Goal: Task Accomplishment & Management: Manage account settings

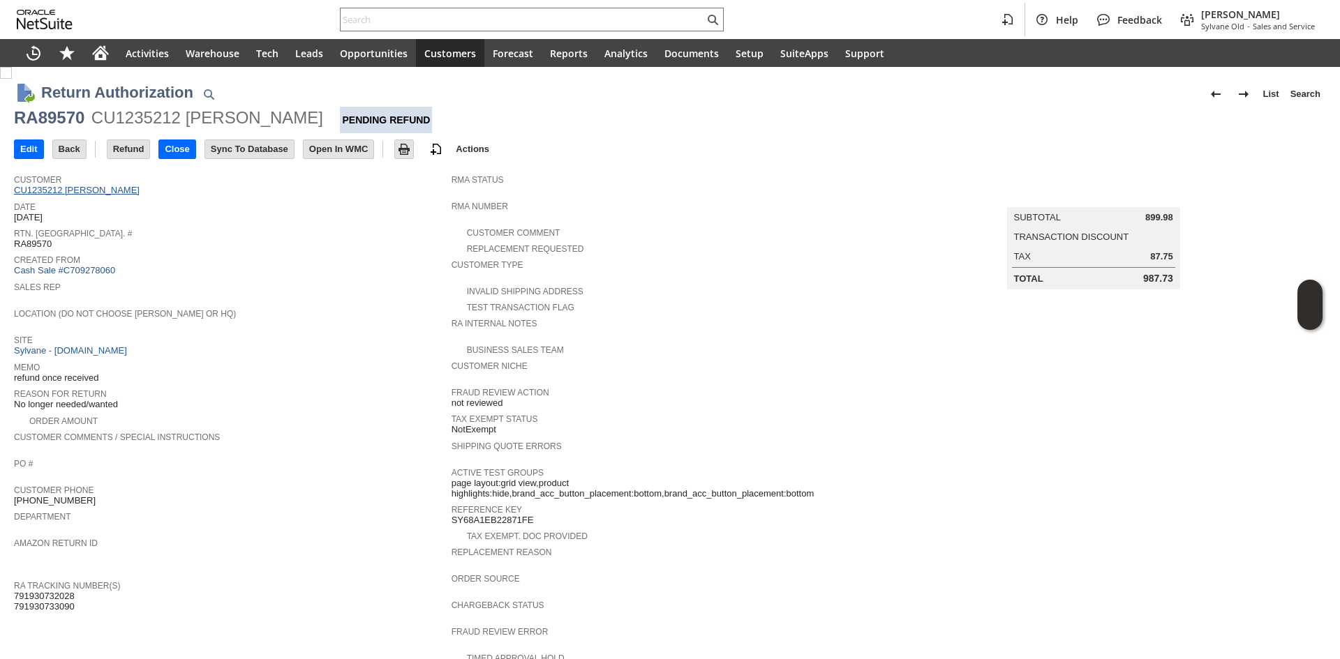
click at [112, 188] on link "CU1235212 [PERSON_NAME]" at bounding box center [78, 190] width 129 height 10
click at [286, 361] on span "Memo" at bounding box center [229, 366] width 430 height 14
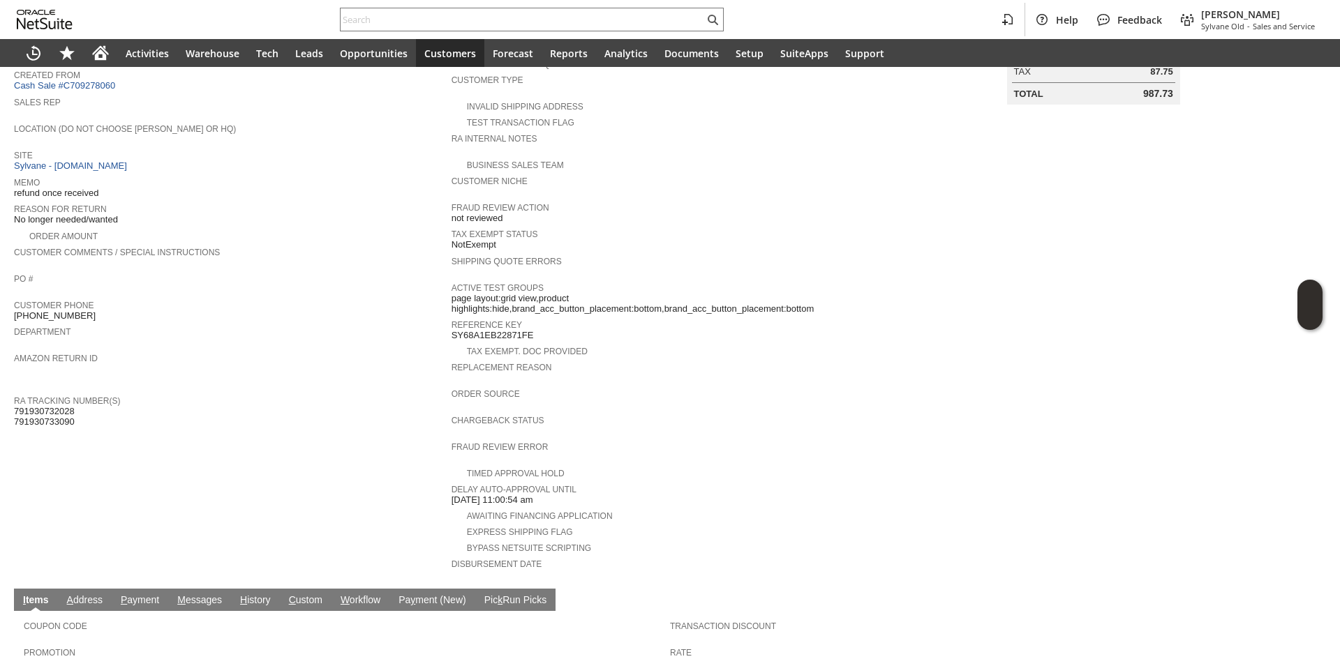
scroll to position [69, 0]
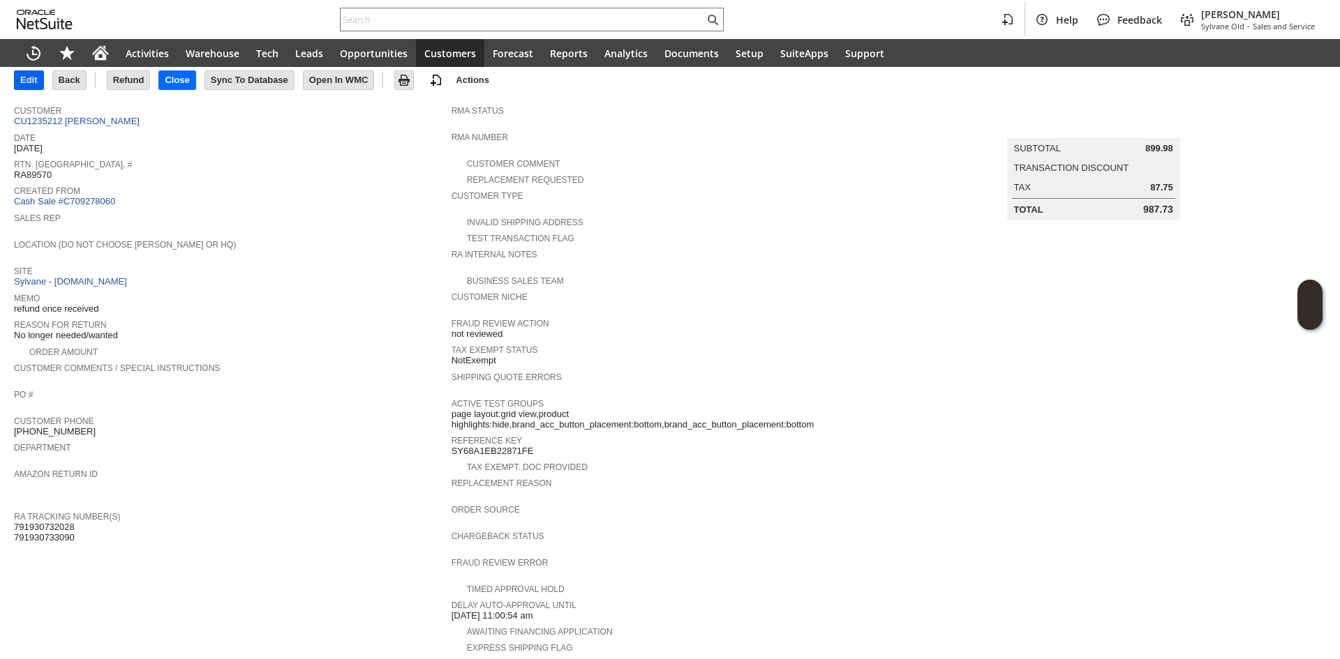
click at [43, 82] on input "Edit" at bounding box center [29, 80] width 29 height 18
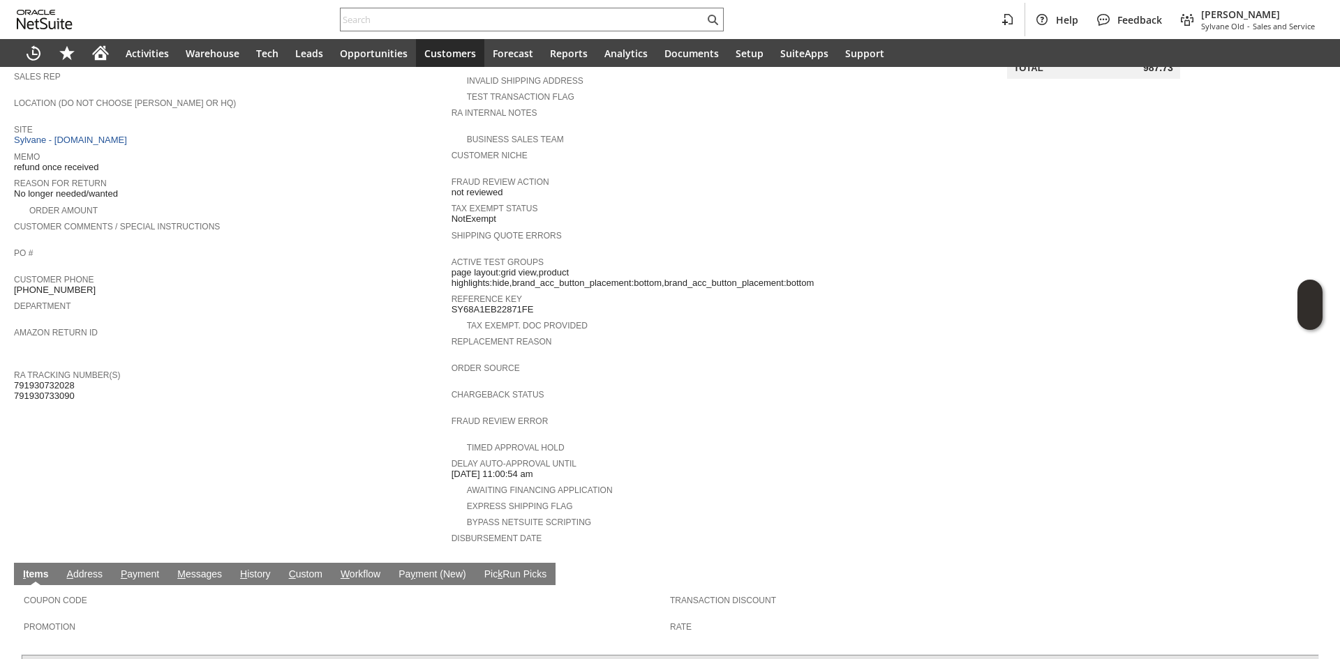
scroll to position [279, 0]
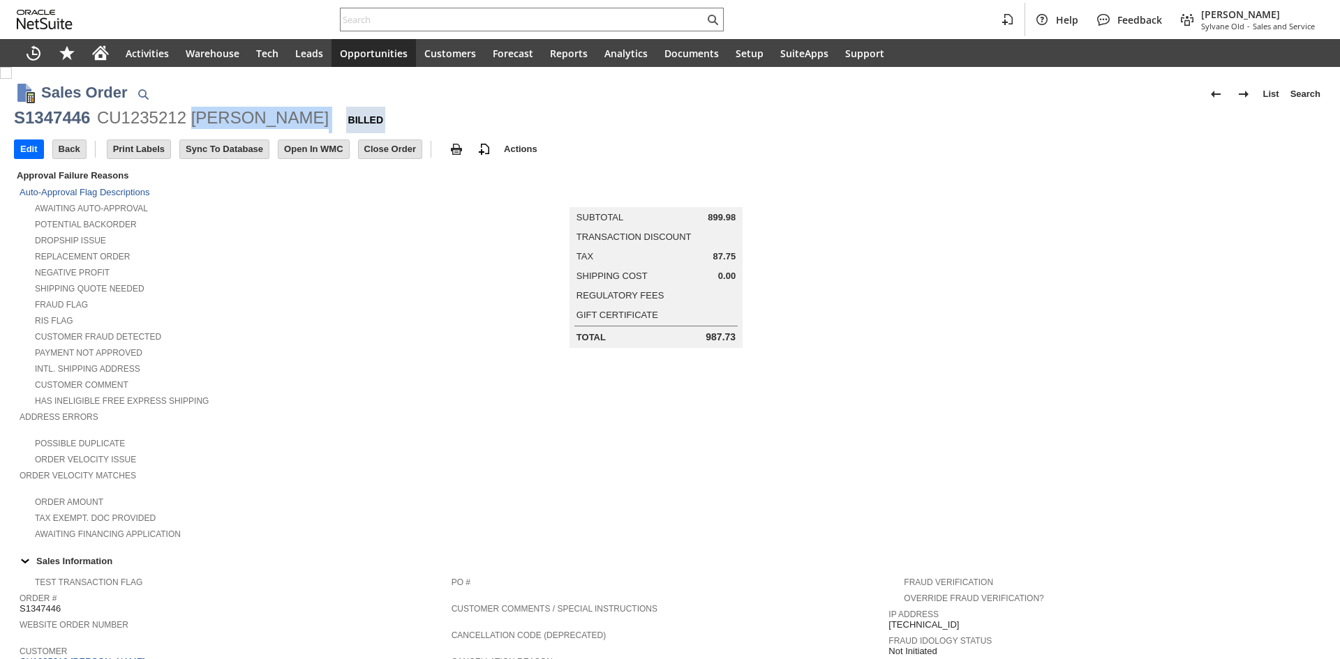
click at [194, 120] on div "S1347446 CU1235212 Russell Andrews Billed" at bounding box center [670, 120] width 1312 height 27
copy div "[PERSON_NAME]"
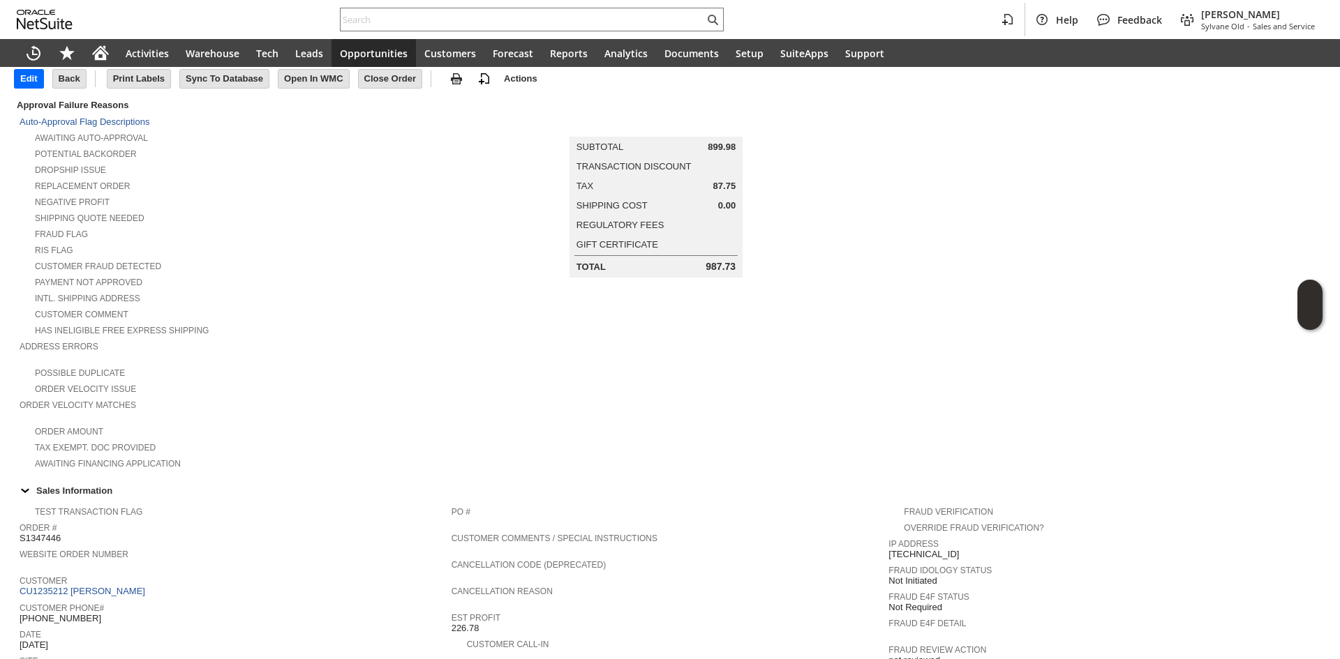
scroll to position [279, 0]
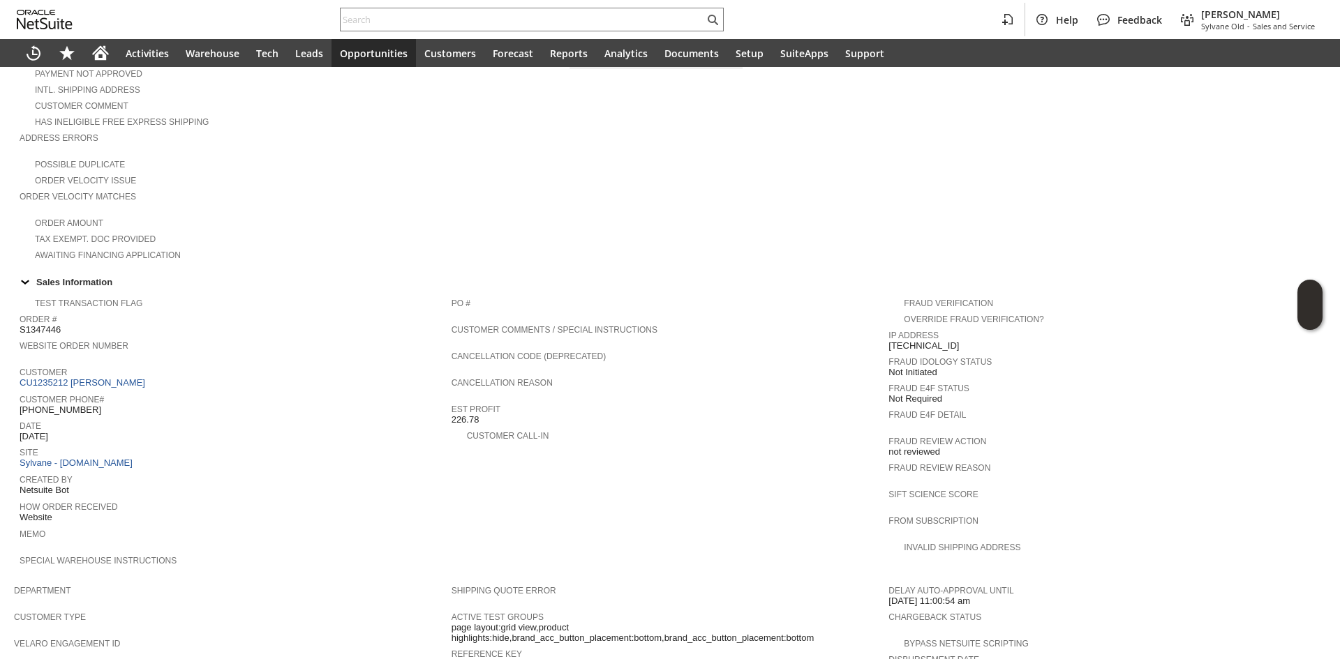
click at [61, 417] on span "Date" at bounding box center [232, 424] width 425 height 14
click at [68, 417] on span "Date" at bounding box center [232, 424] width 425 height 14
click at [73, 405] on span "[PHONE_NUMBER]" at bounding box center [61, 410] width 82 height 11
copy span "5769"
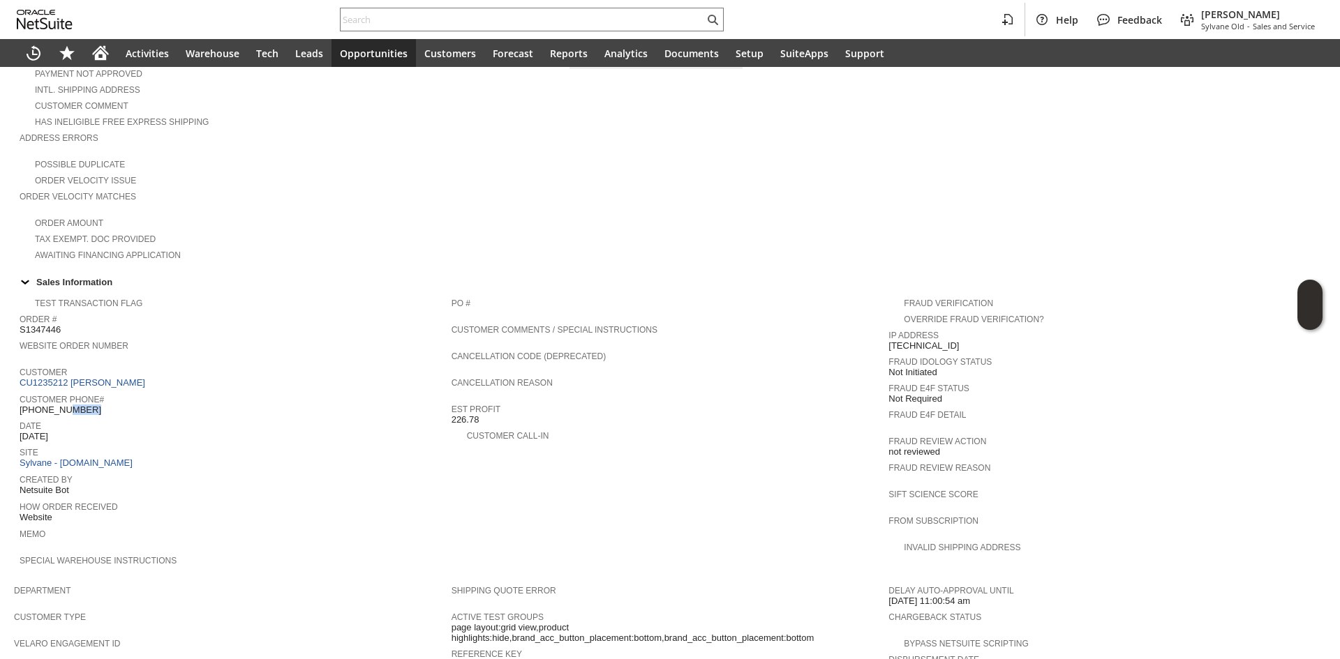
copy tbody "[PHONE_NUMBER]"
click at [73, 405] on span "[PHONE_NUMBER]" at bounding box center [61, 410] width 82 height 11
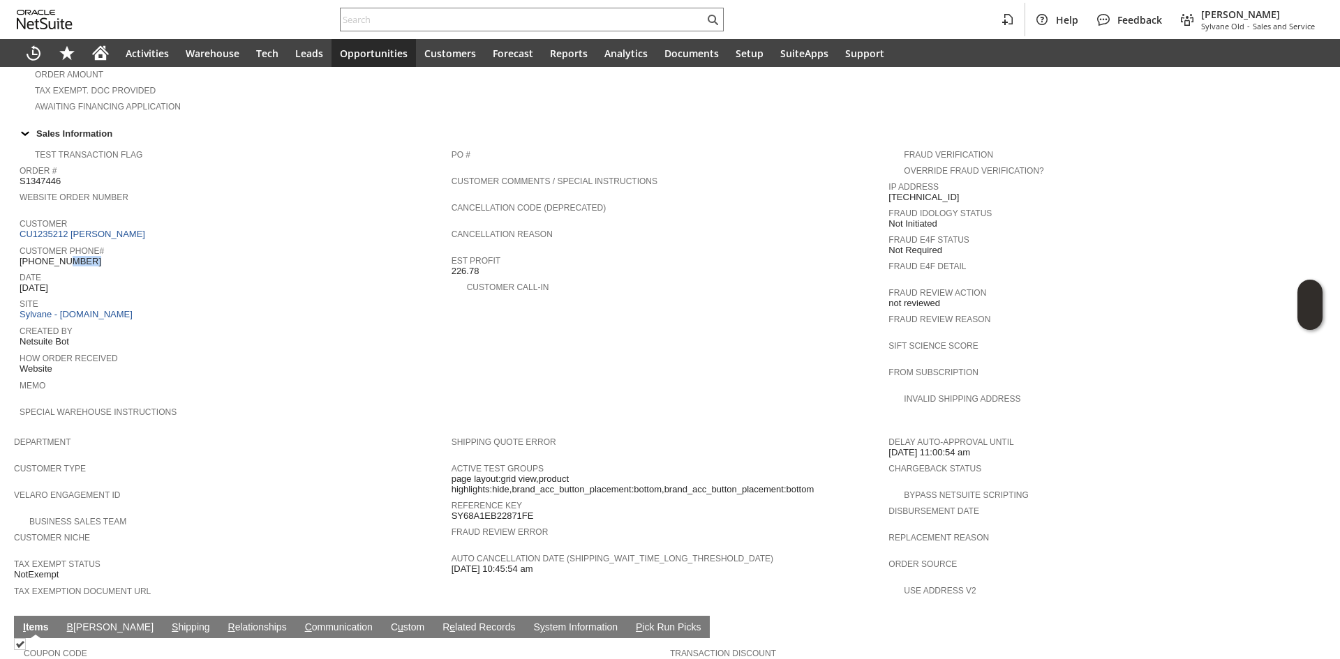
scroll to position [622, 0]
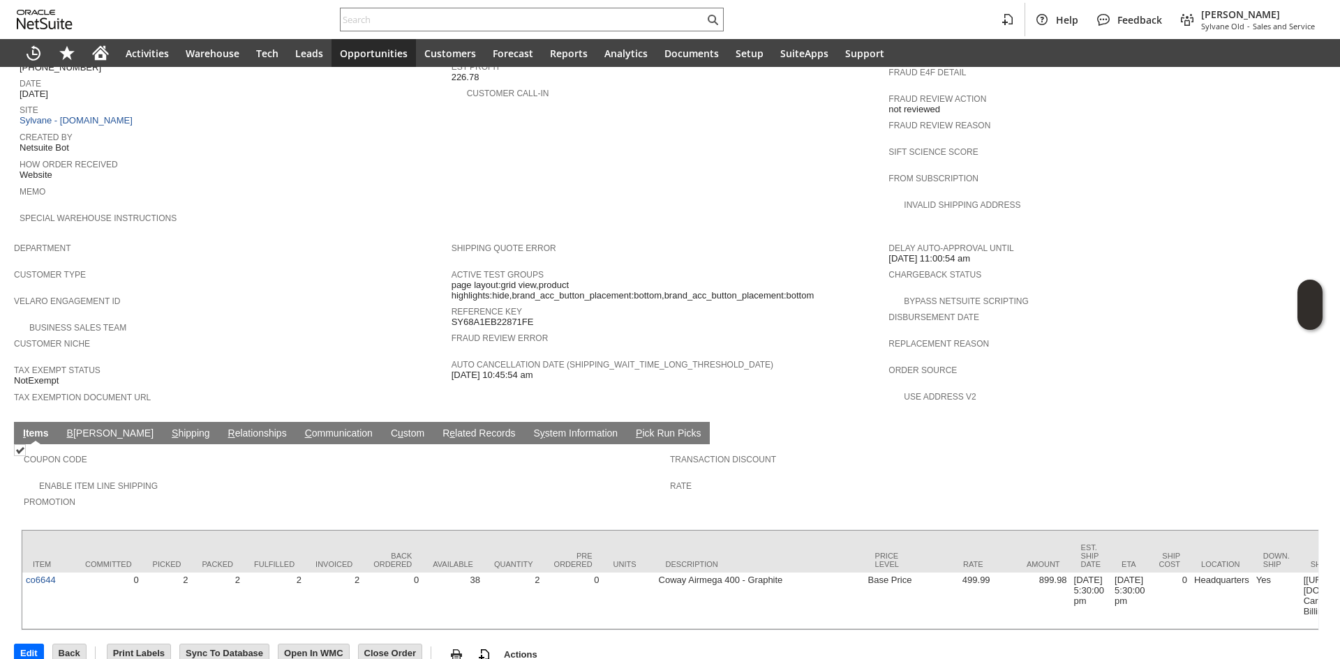
click at [163, 422] on td "S hipping" at bounding box center [191, 433] width 57 height 22
click at [168, 428] on link "S hipping" at bounding box center [190, 434] width 45 height 13
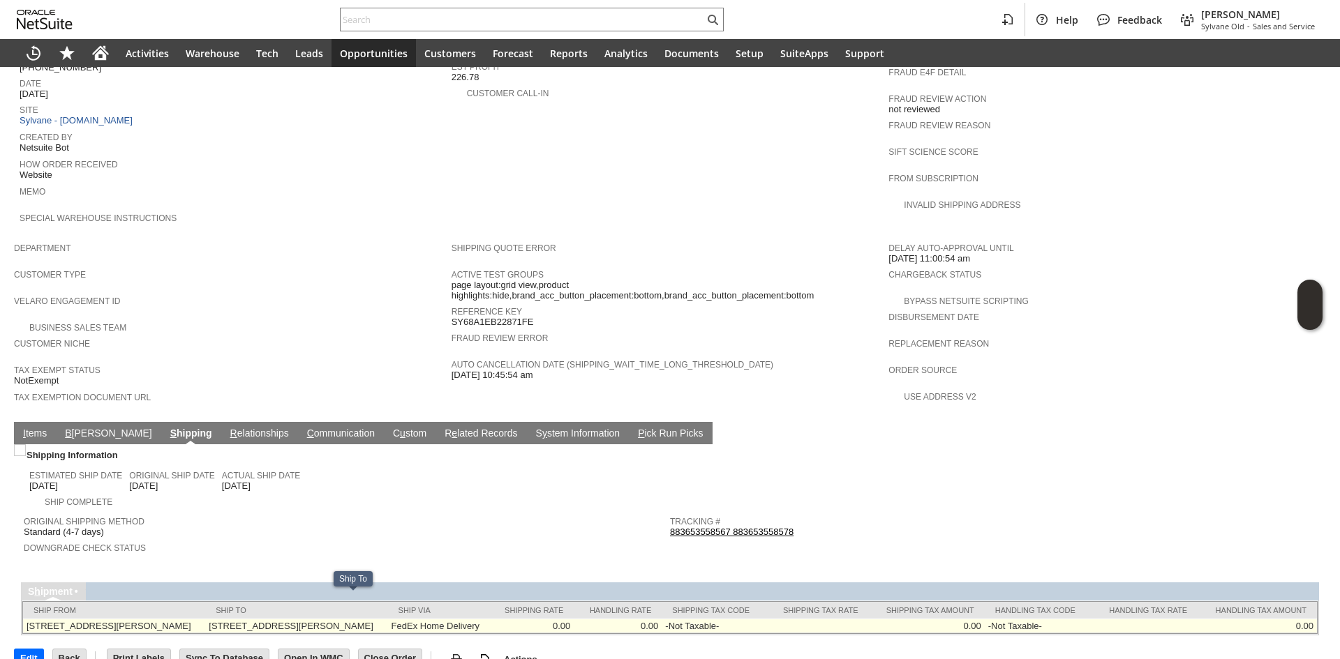
drag, startPoint x: 246, startPoint y: 594, endPoint x: 297, endPoint y: 599, distance: 50.5
click at [297, 619] on tr "245 Hembree Park Drive Suite 124 Roswell, GA 30076 US 306 Frances St Goodlettsv…" at bounding box center [669, 626] width 1293 height 15
click at [297, 619] on td "306 Frances St Goodlettsville TN 37072 United States" at bounding box center [296, 626] width 182 height 15
drag, startPoint x: 247, startPoint y: 603, endPoint x: 297, endPoint y: 603, distance: 50.2
click at [297, 619] on tr "245 Hembree Park Drive Suite 124 Roswell, GA 30076 US 306 Frances St Goodlettsv…" at bounding box center [669, 626] width 1293 height 15
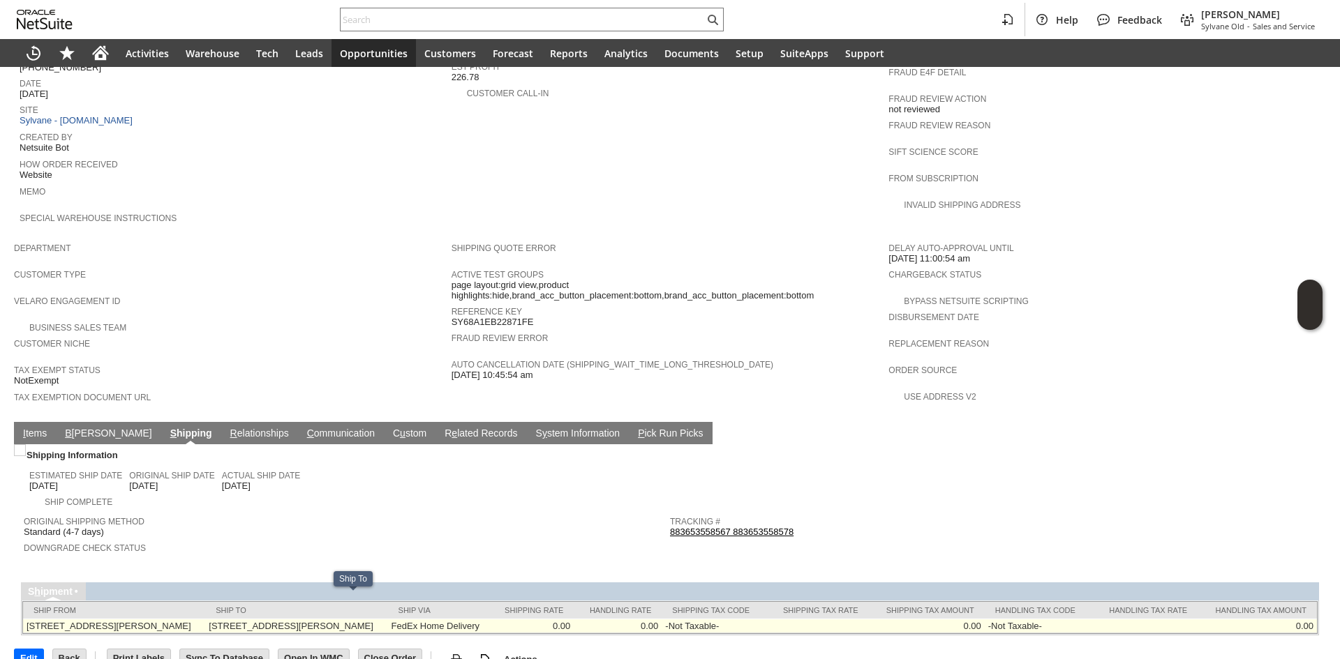
click at [297, 619] on td "306 Frances St Goodlettsville TN 37072 United States" at bounding box center [296, 626] width 182 height 15
click at [257, 619] on td "306 Frances St Goodlettsville TN 37072 United States" at bounding box center [296, 626] width 182 height 15
copy td "[STREET_ADDRESS][PERSON_NAME]"
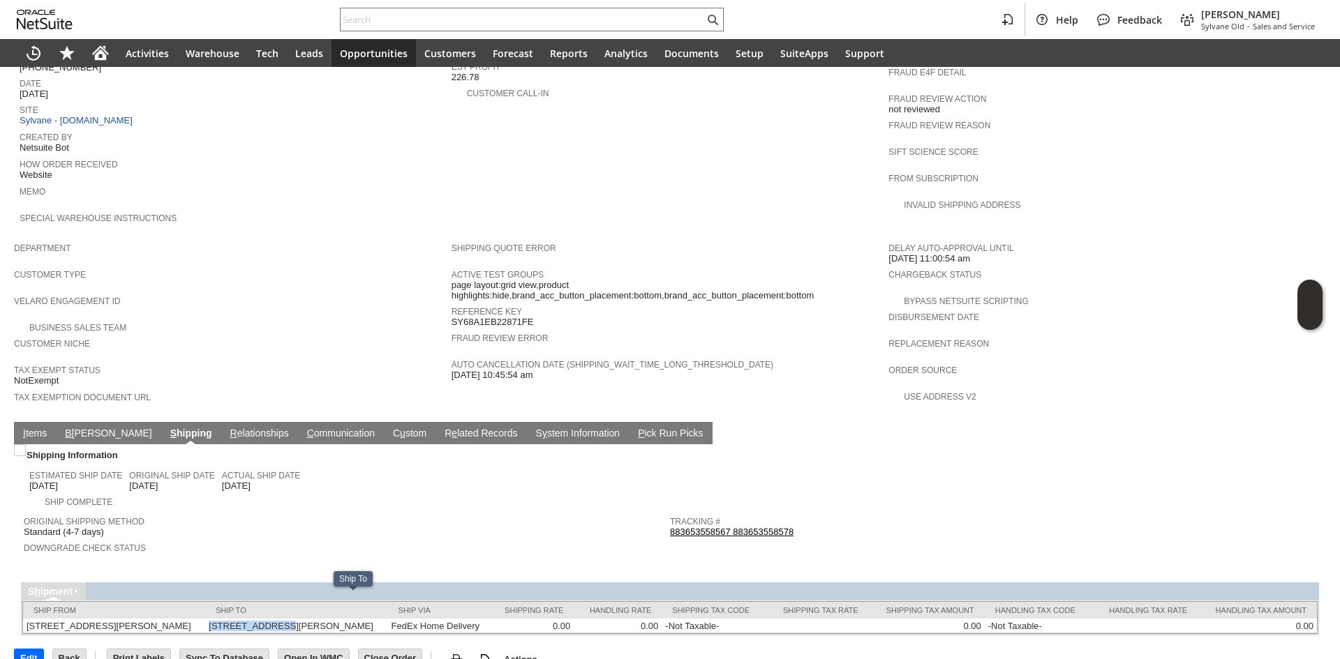
drag, startPoint x: 250, startPoint y: 603, endPoint x: 339, endPoint y: 583, distance: 91.0
click at [316, 619] on td "306 Frances St Goodlettsville TN 37072 United States" at bounding box center [296, 626] width 182 height 15
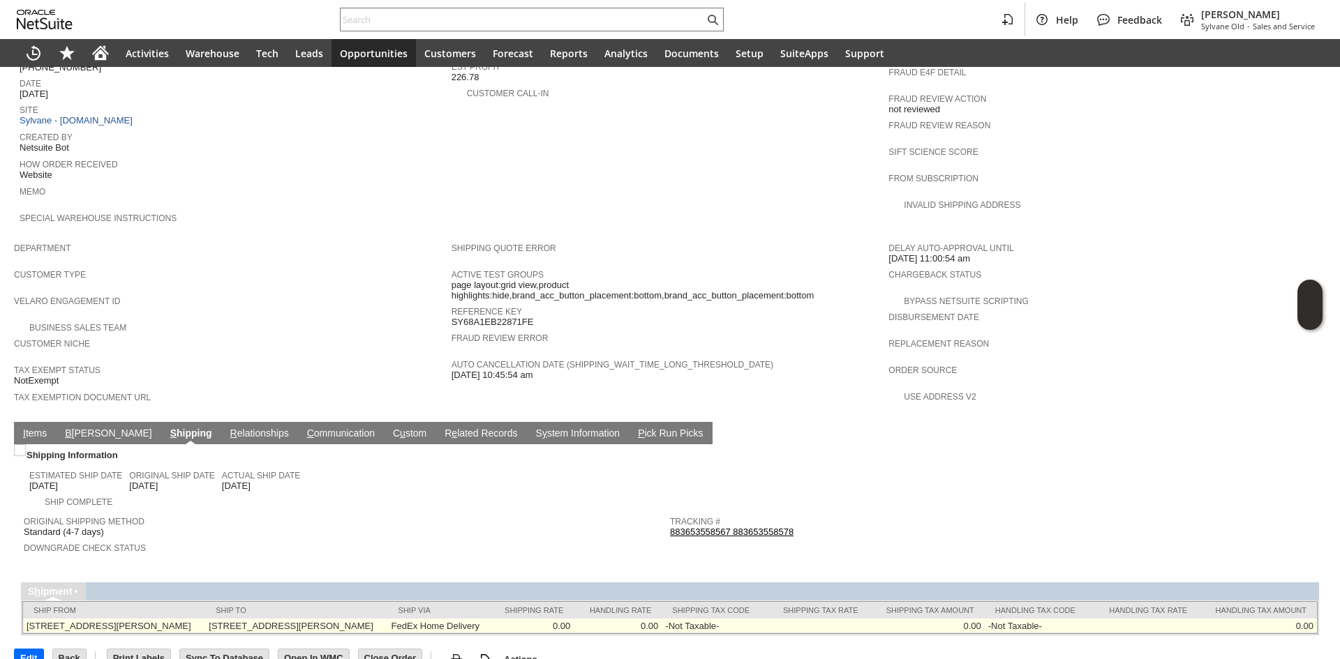
click at [387, 619] on td "306 Frances St Goodlettsville TN 37072 United States" at bounding box center [296, 626] width 182 height 15
copy td "37072"
click at [387, 619] on td "306 Frances St Goodlettsville TN 37072 United States" at bounding box center [296, 626] width 182 height 15
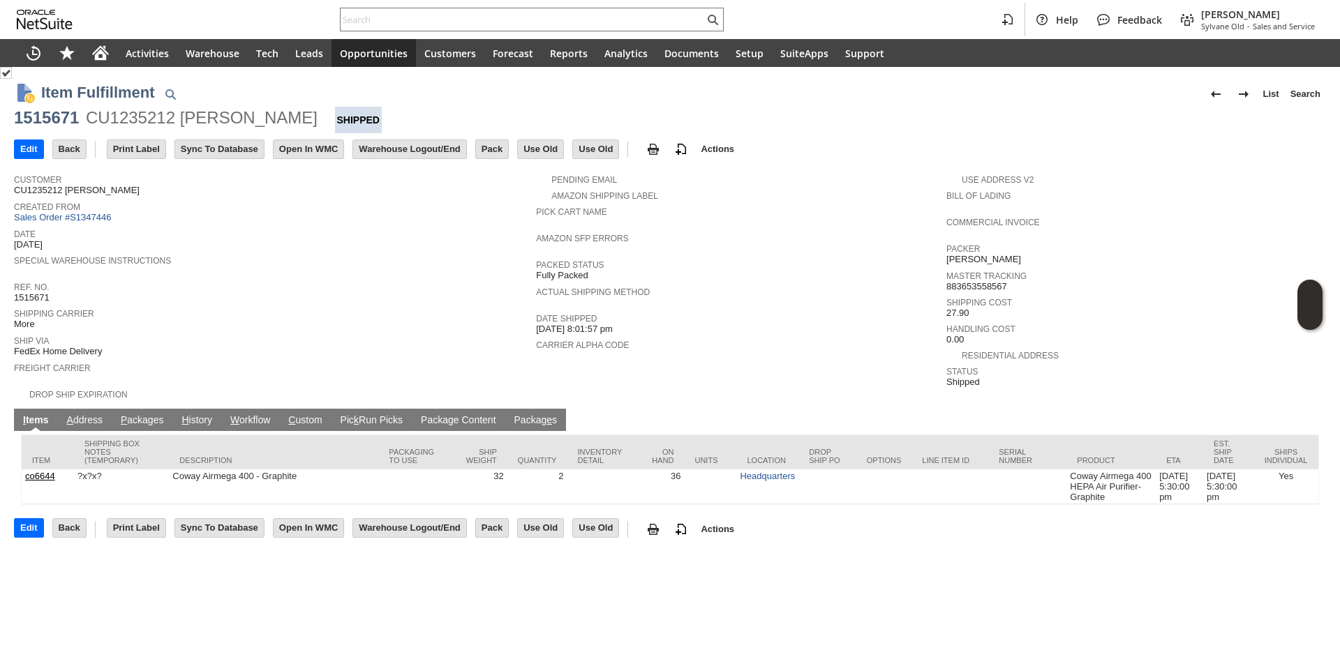
click at [135, 414] on link "P ackages" at bounding box center [142, 420] width 50 height 13
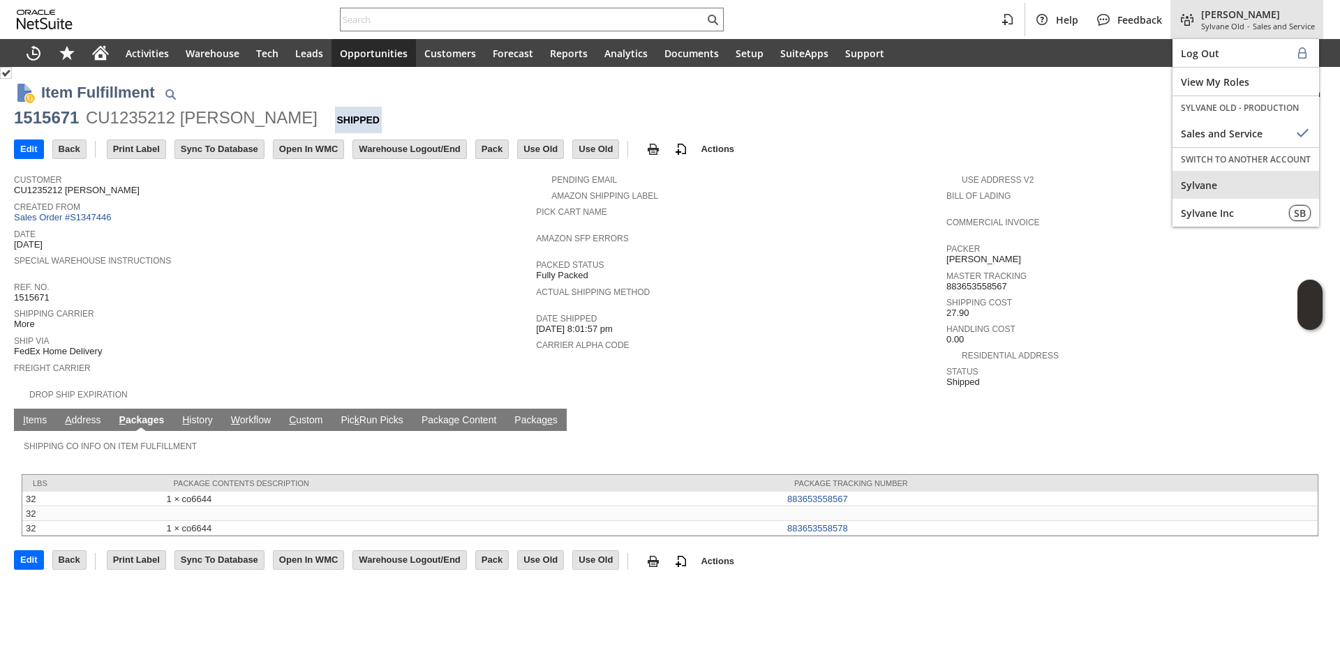
click at [1220, 185] on span "Sylvane" at bounding box center [1245, 185] width 130 height 13
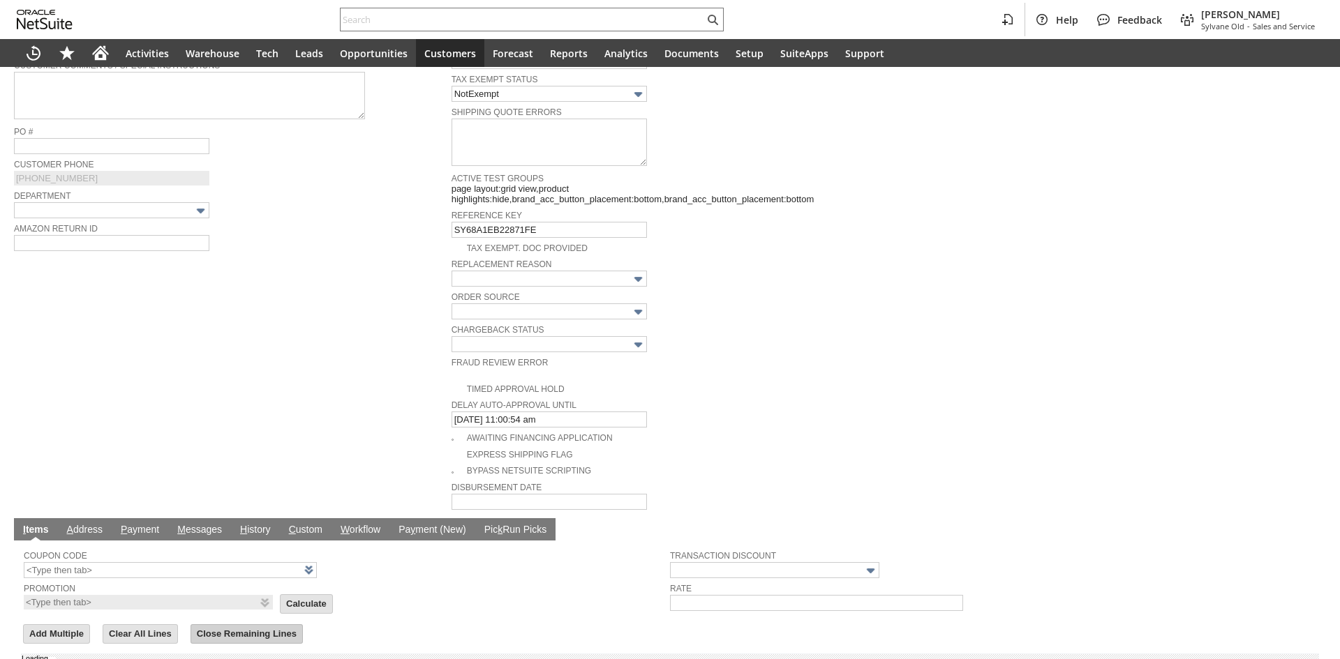
scroll to position [477, 0]
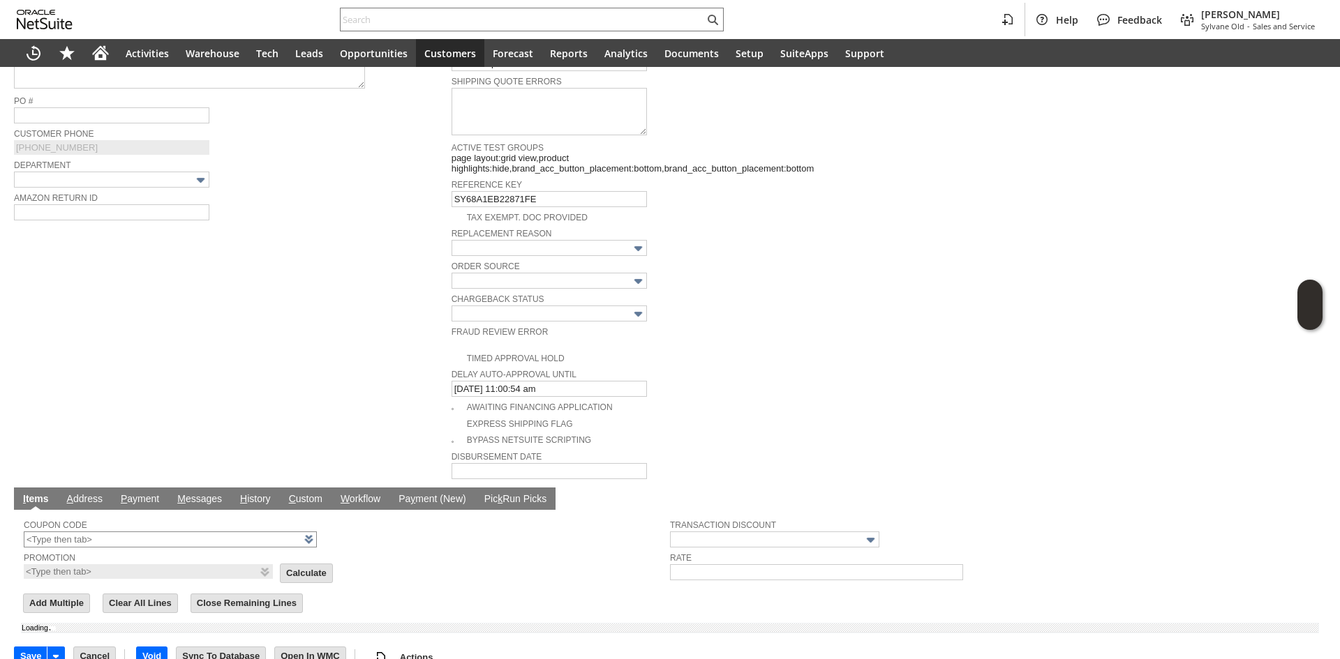
type input "Add"
type input "Copy Previous"
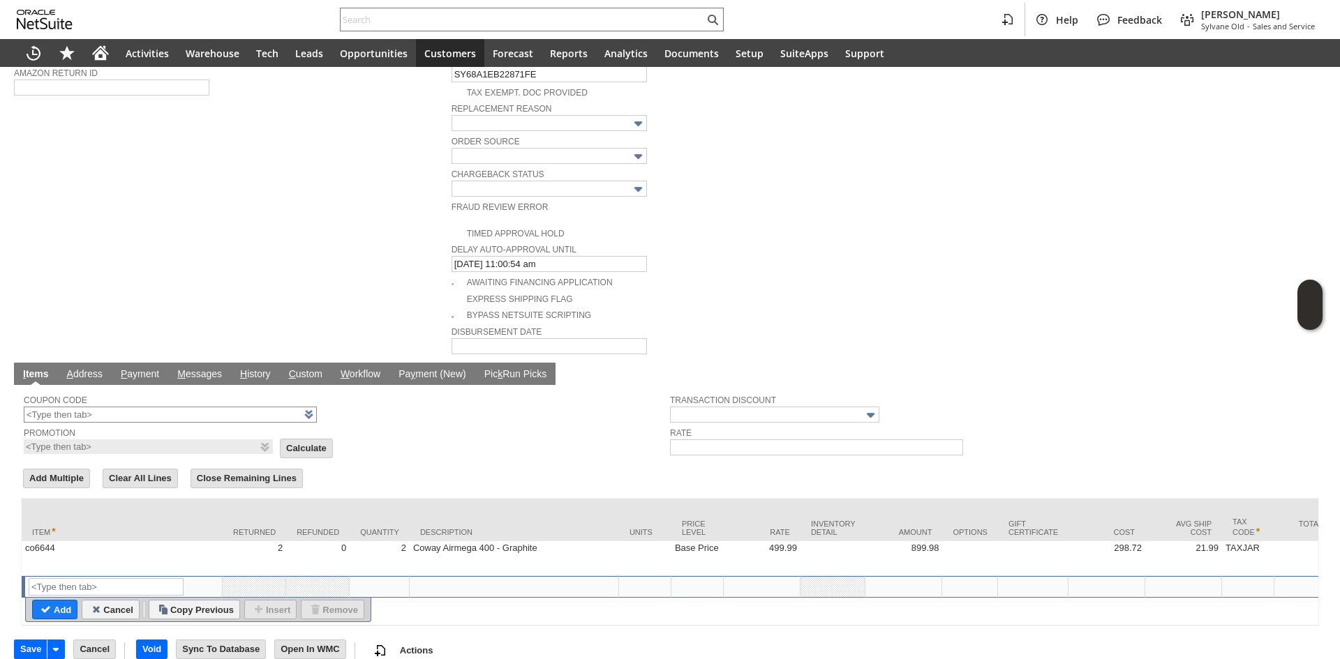
scroll to position [606, 0]
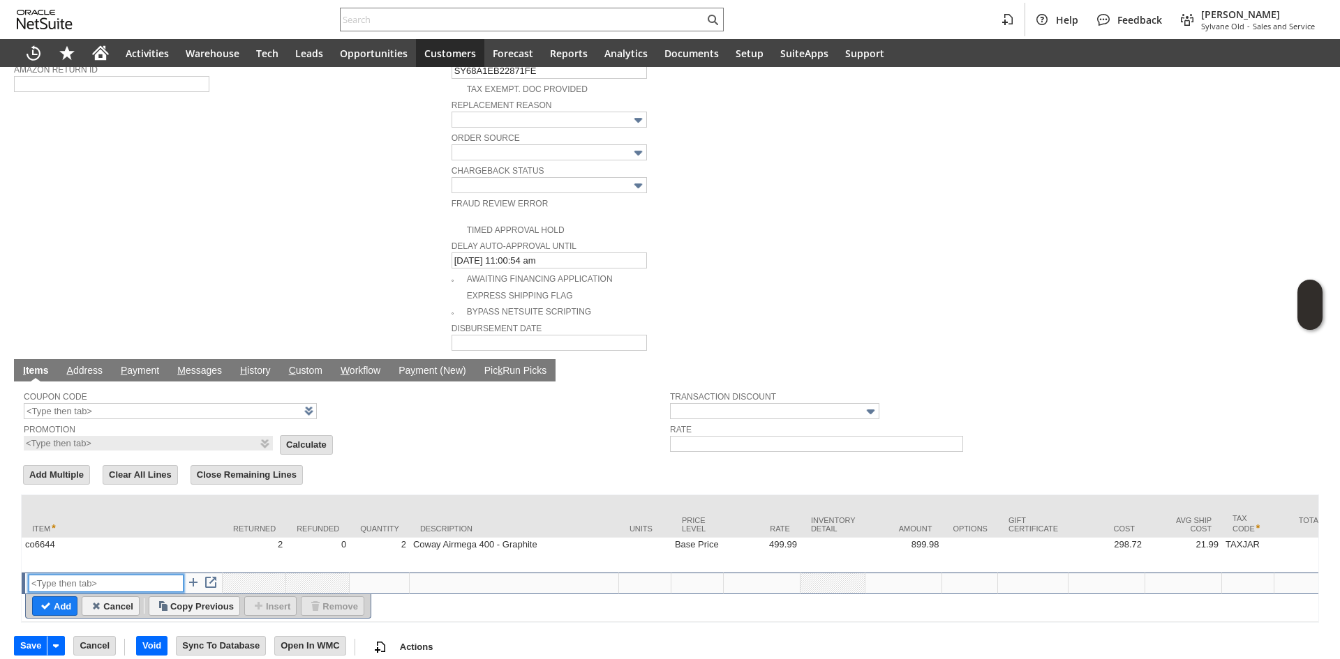
click at [119, 575] on input "text" at bounding box center [106, 583] width 155 height 17
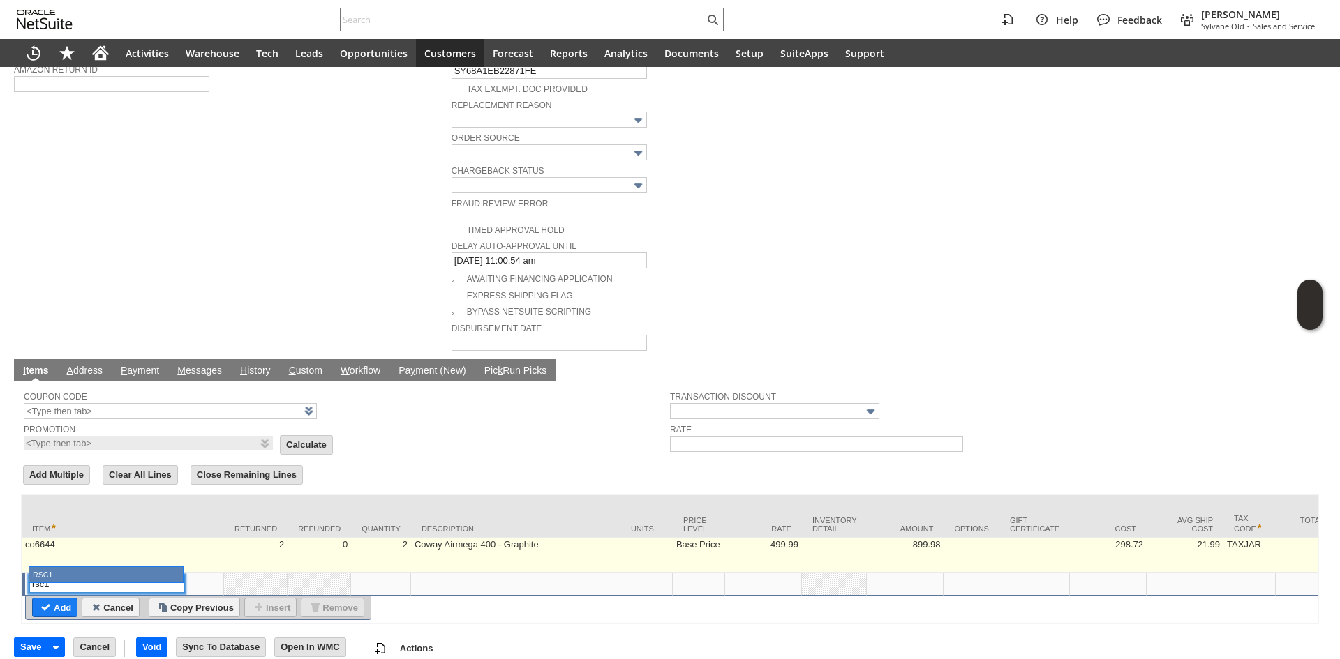
type input "RSC1"
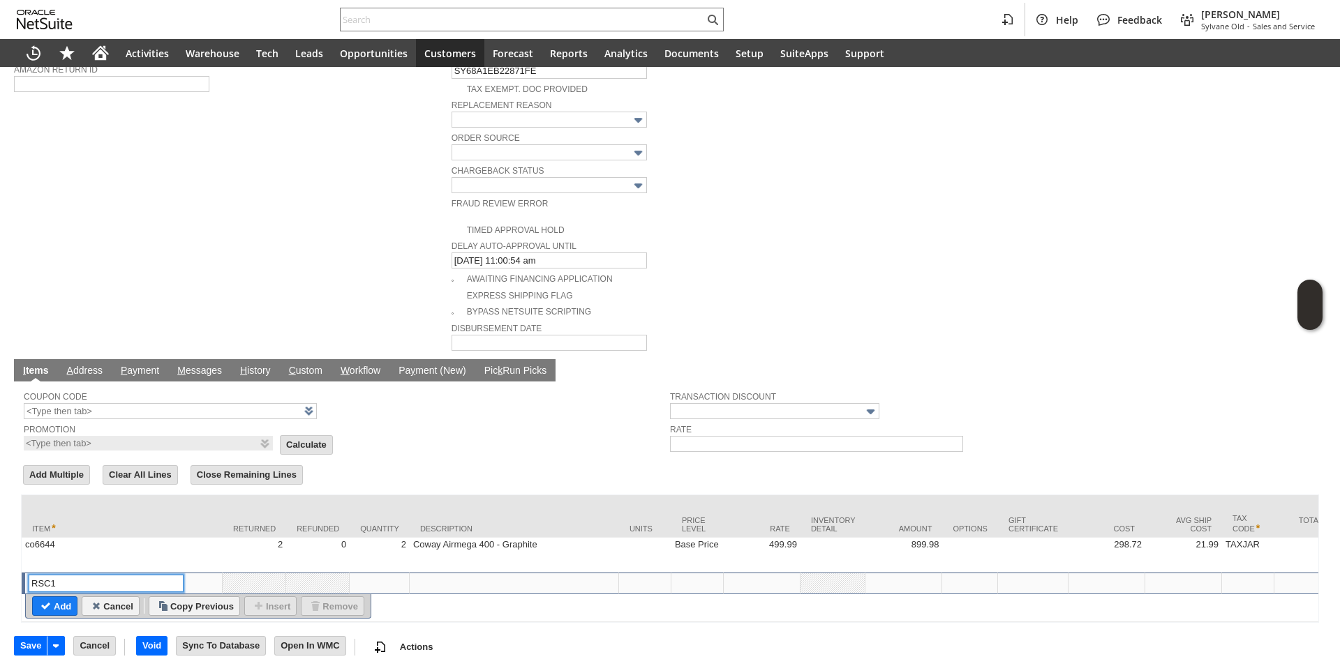
type input "0.00"
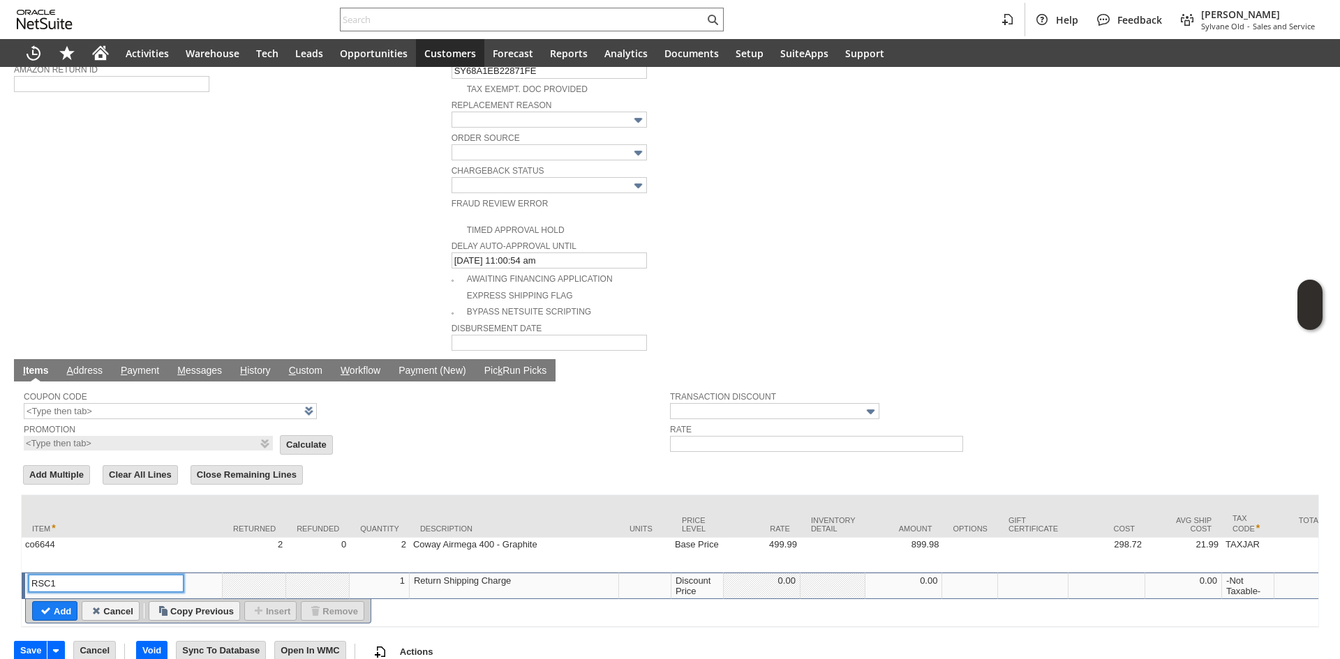
type input "RSC1"
click at [723, 573] on td "Discount Price" at bounding box center [697, 586] width 52 height 27
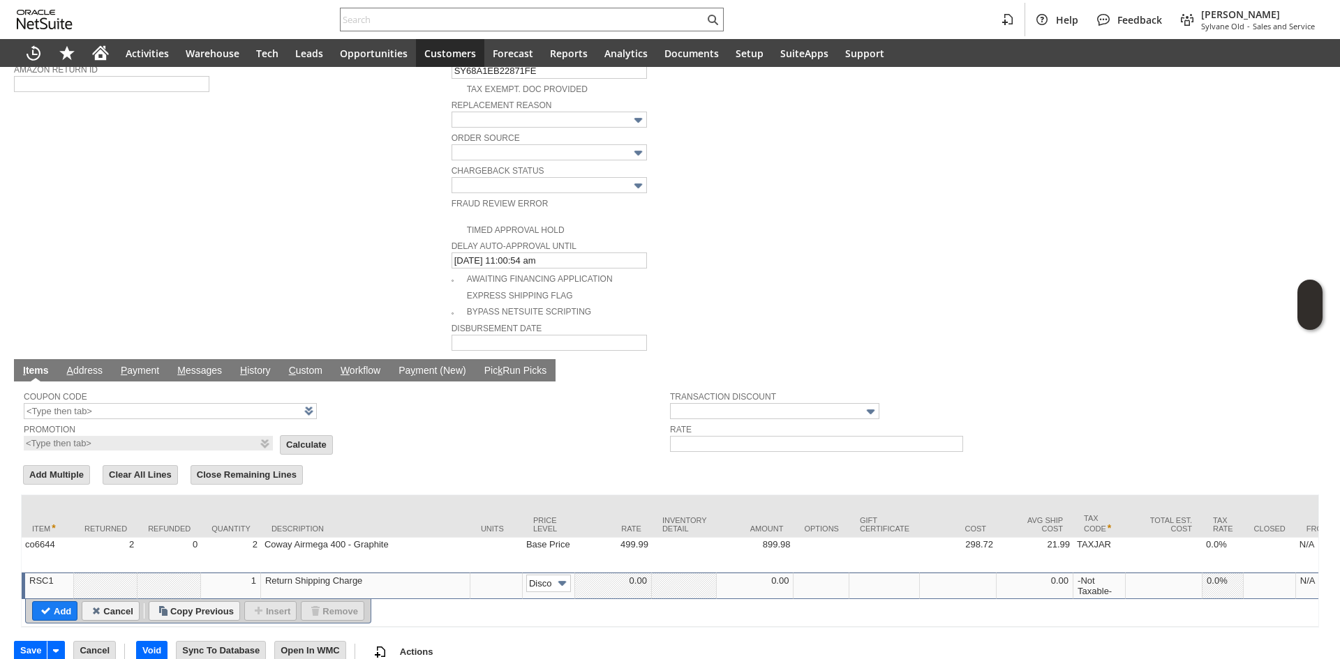
scroll to position [0, 22]
click at [541, 575] on input "Disco...rice" at bounding box center [548, 583] width 45 height 17
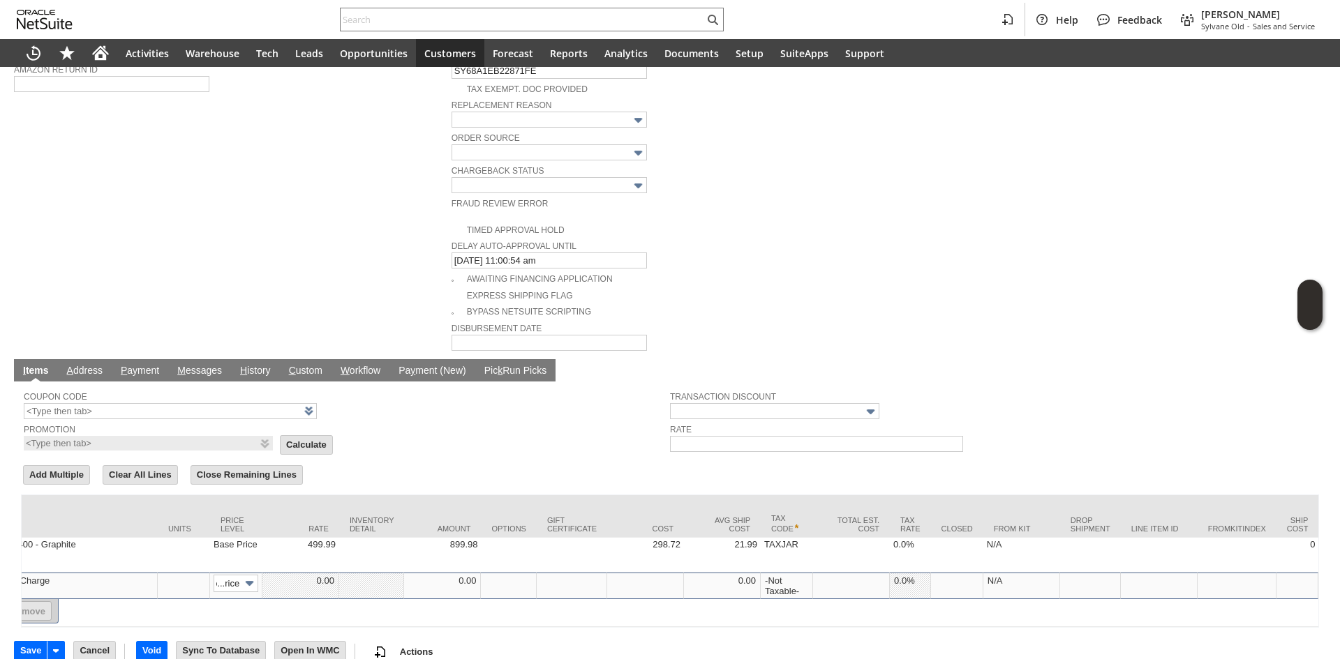
scroll to position [0, 114]
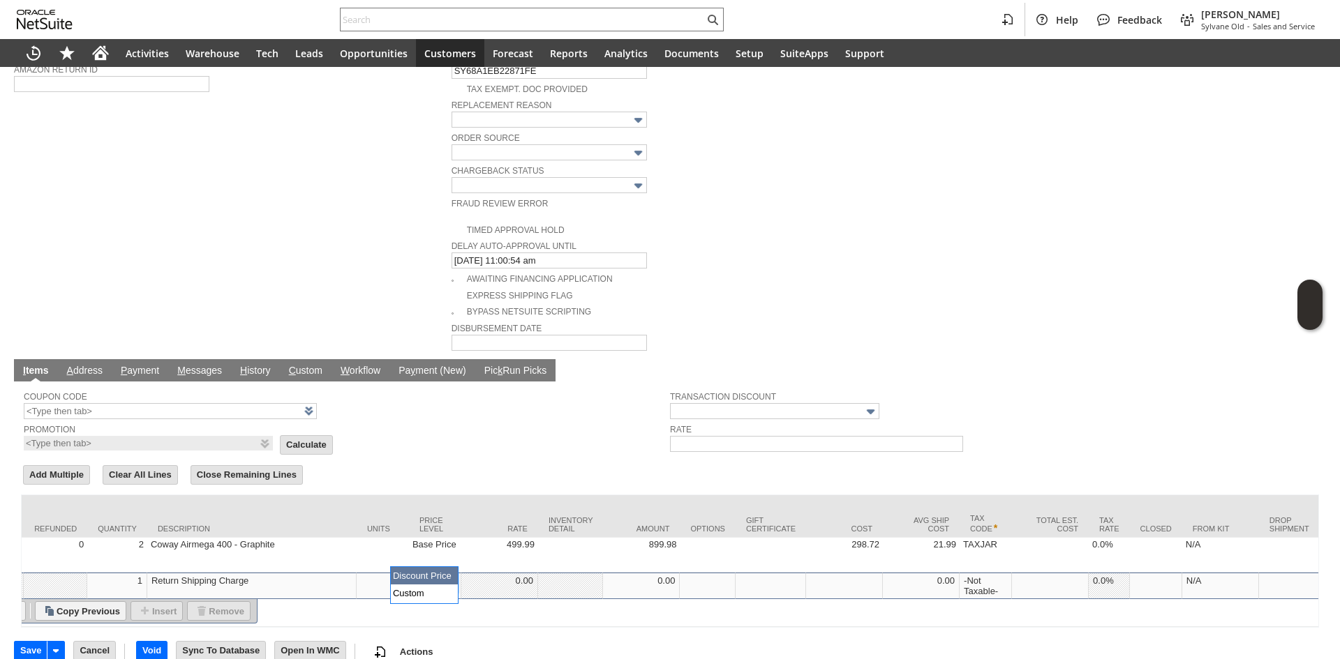
click at [430, 575] on input "Disco...rice" at bounding box center [434, 583] width 45 height 17
type input "Custom"
click at [524, 573] on td at bounding box center [499, 586] width 77 height 27
type input "-36.94"
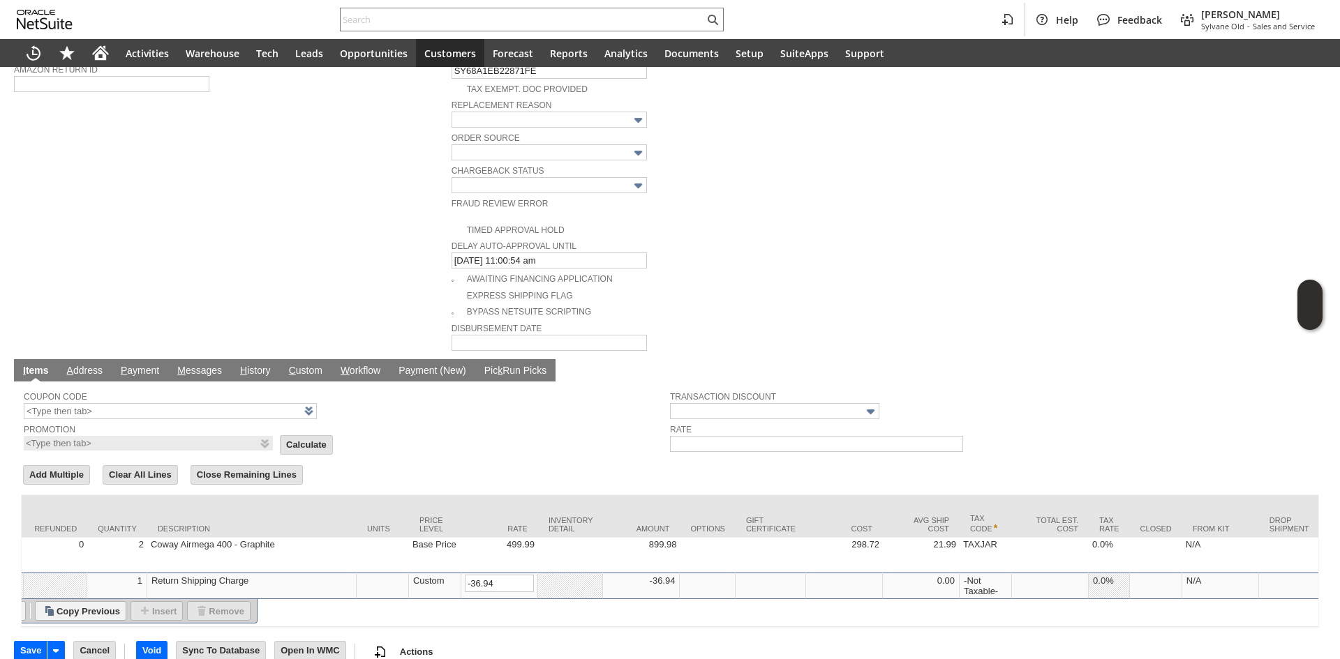
drag, startPoint x: 393, startPoint y: 615, endPoint x: 321, endPoint y: 614, distance: 72.6
click at [321, 628] on div "Save Save Cancel Void Delete Go To Register Sync To Database" at bounding box center [670, 646] width 1312 height 37
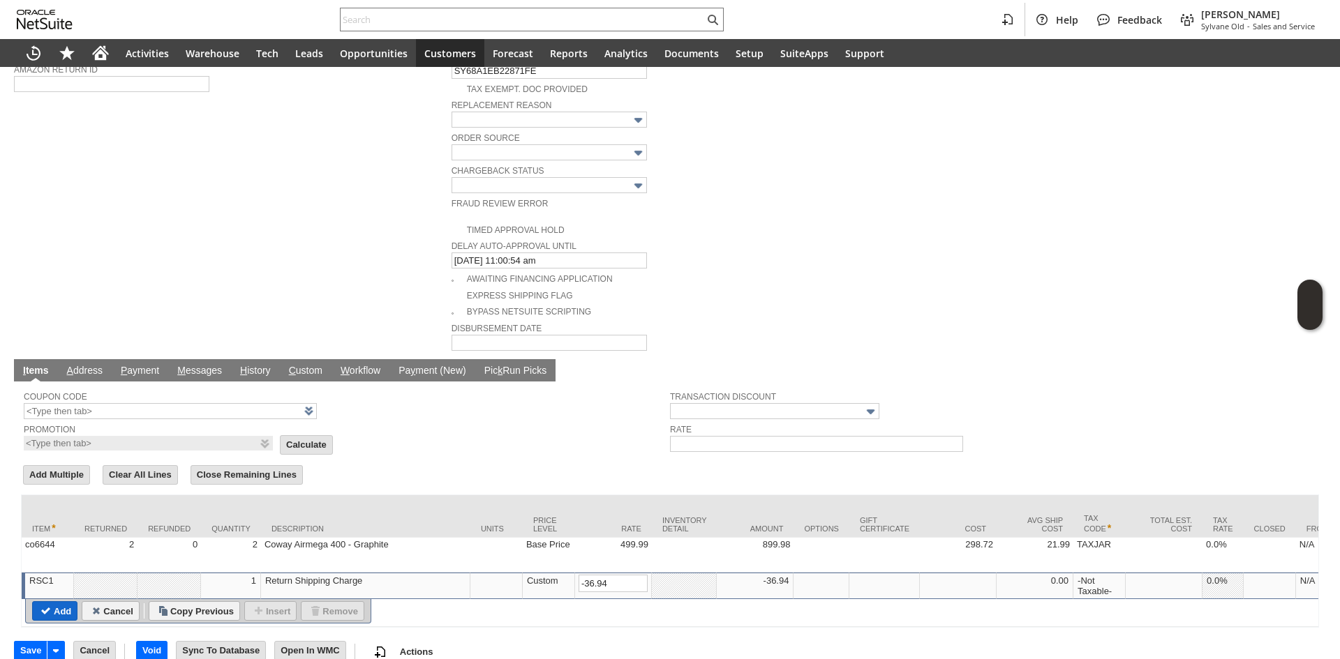
click at [53, 602] on input "Add" at bounding box center [55, 611] width 44 height 18
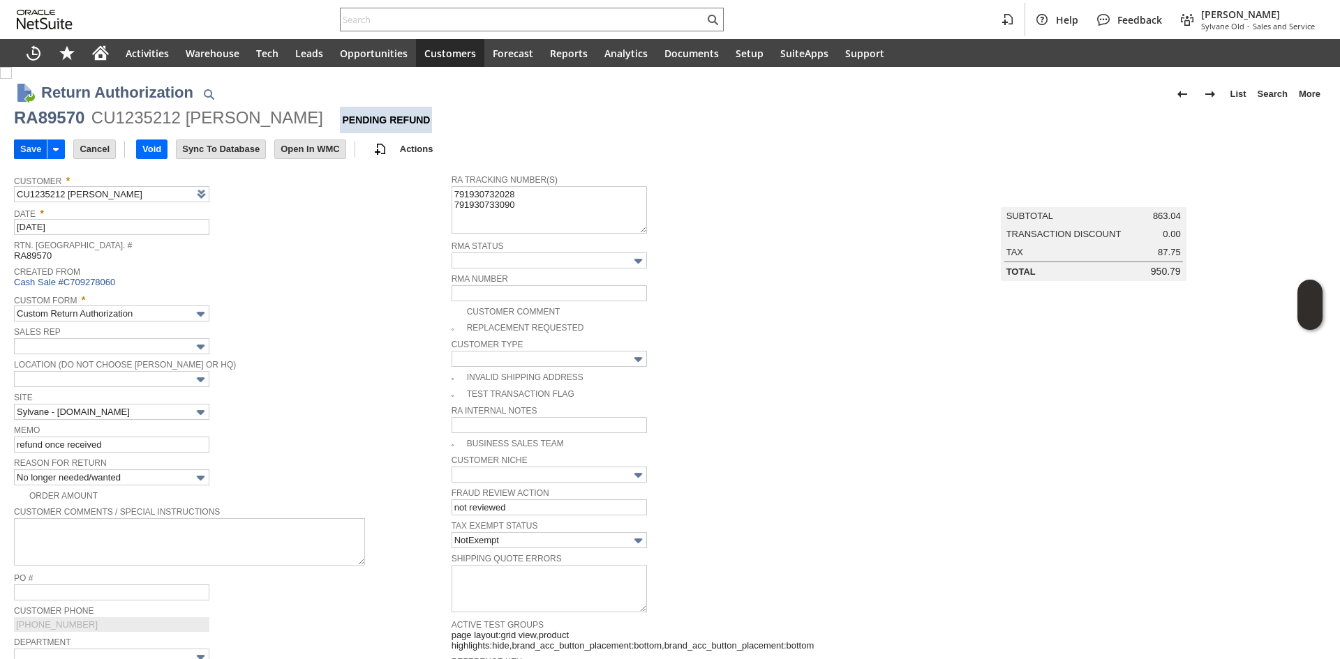
click at [17, 149] on input "Save" at bounding box center [31, 149] width 32 height 18
